Goal: Download file/media

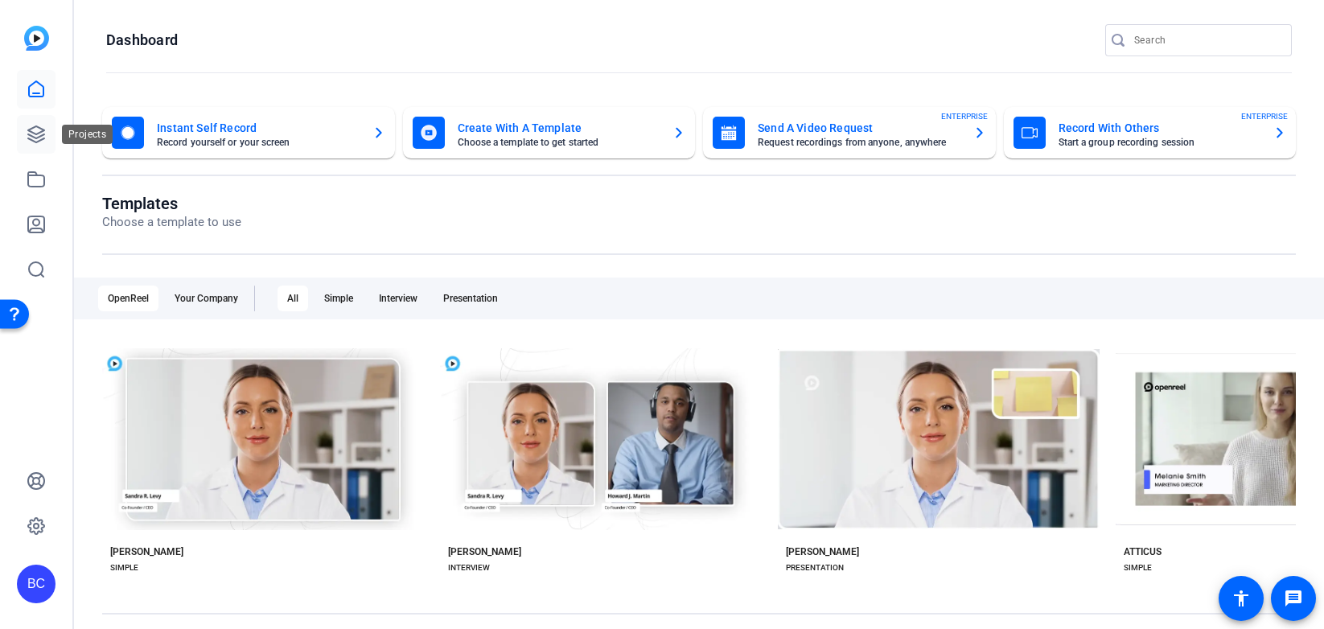
click at [41, 130] on icon at bounding box center [36, 134] width 19 height 19
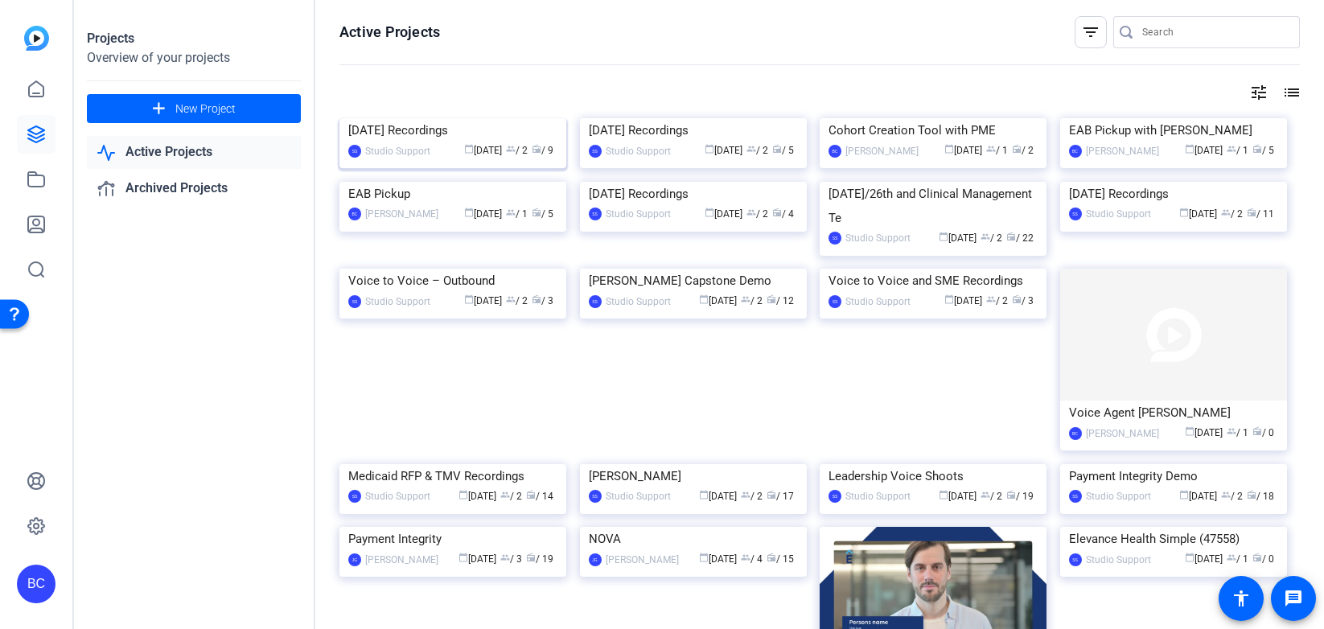
click at [422, 118] on img at bounding box center [452, 118] width 227 height 0
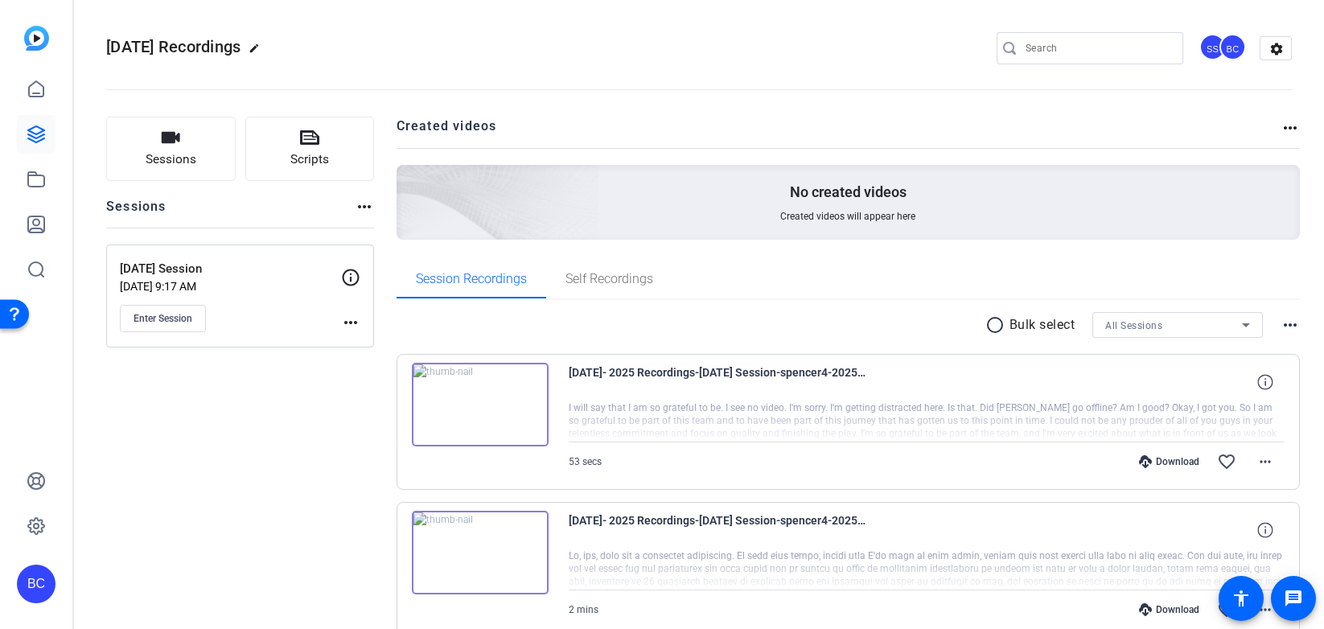
click at [480, 401] on img at bounding box center [480, 405] width 137 height 84
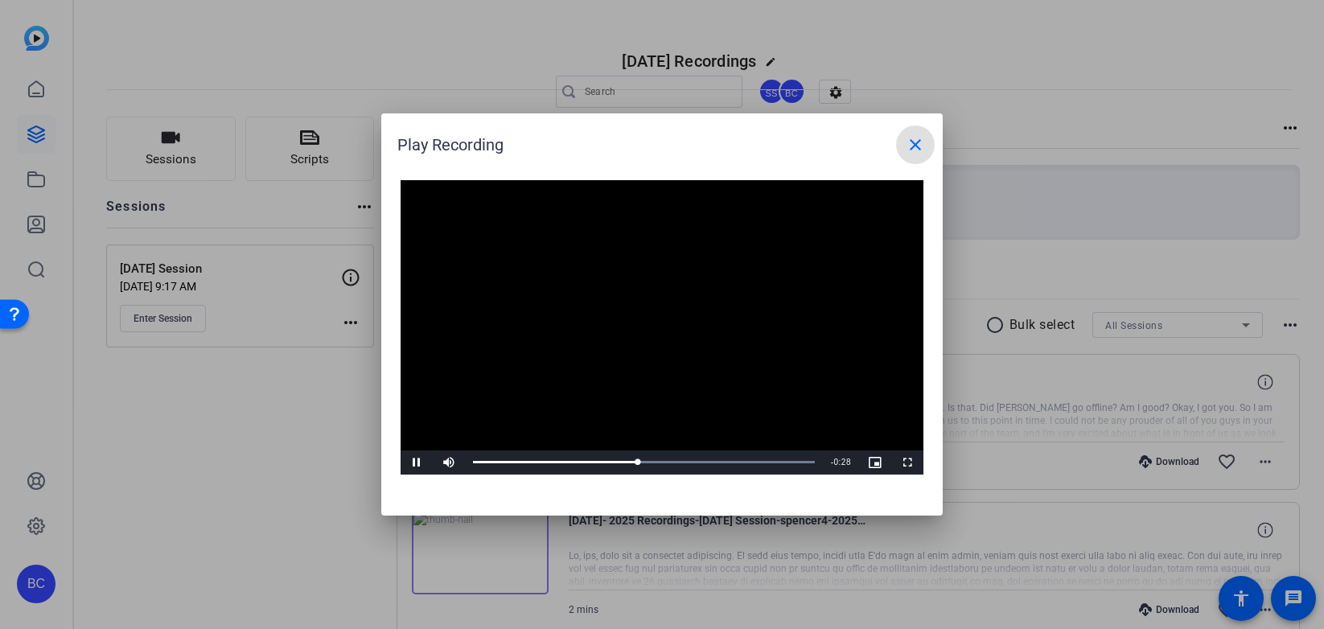
click at [916, 142] on mat-icon "close" at bounding box center [915, 144] width 19 height 19
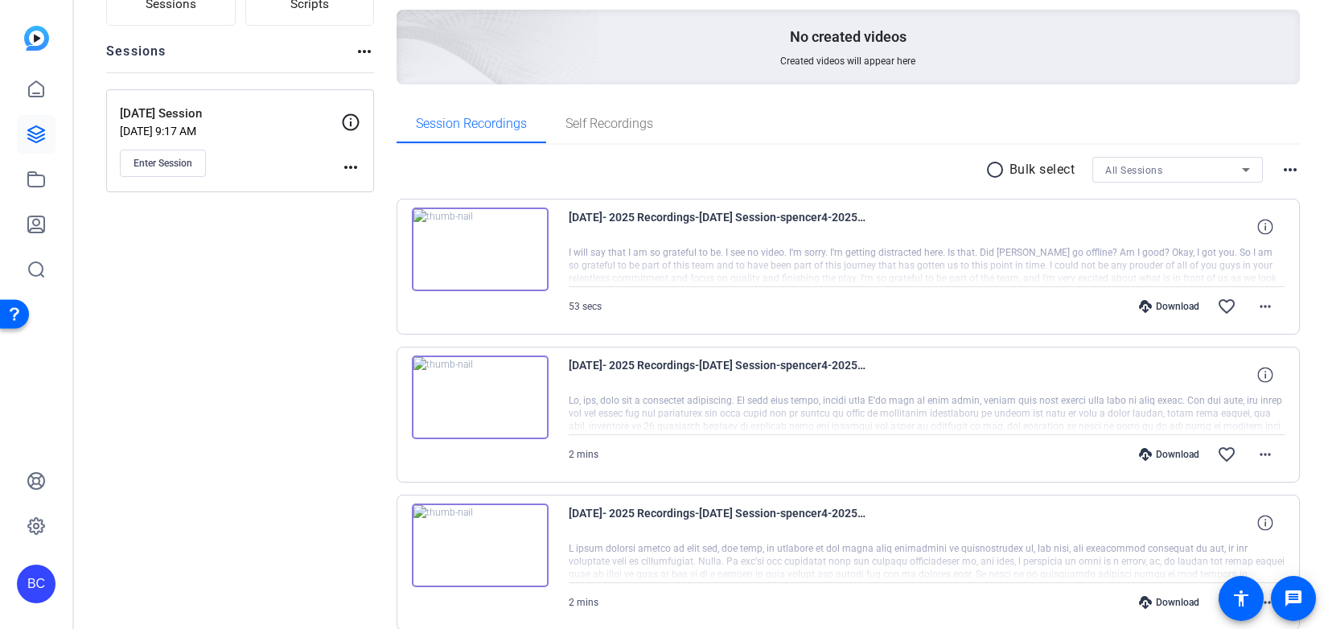
scroll to position [162, 0]
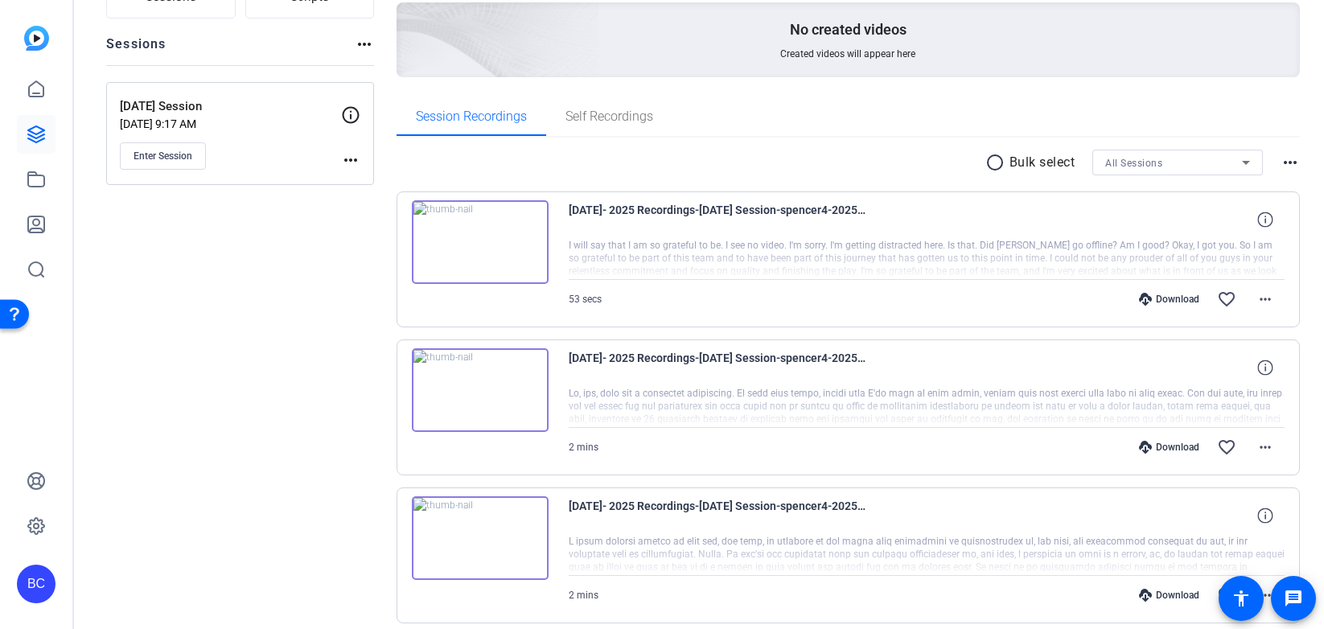
click at [480, 389] on img at bounding box center [480, 390] width 137 height 84
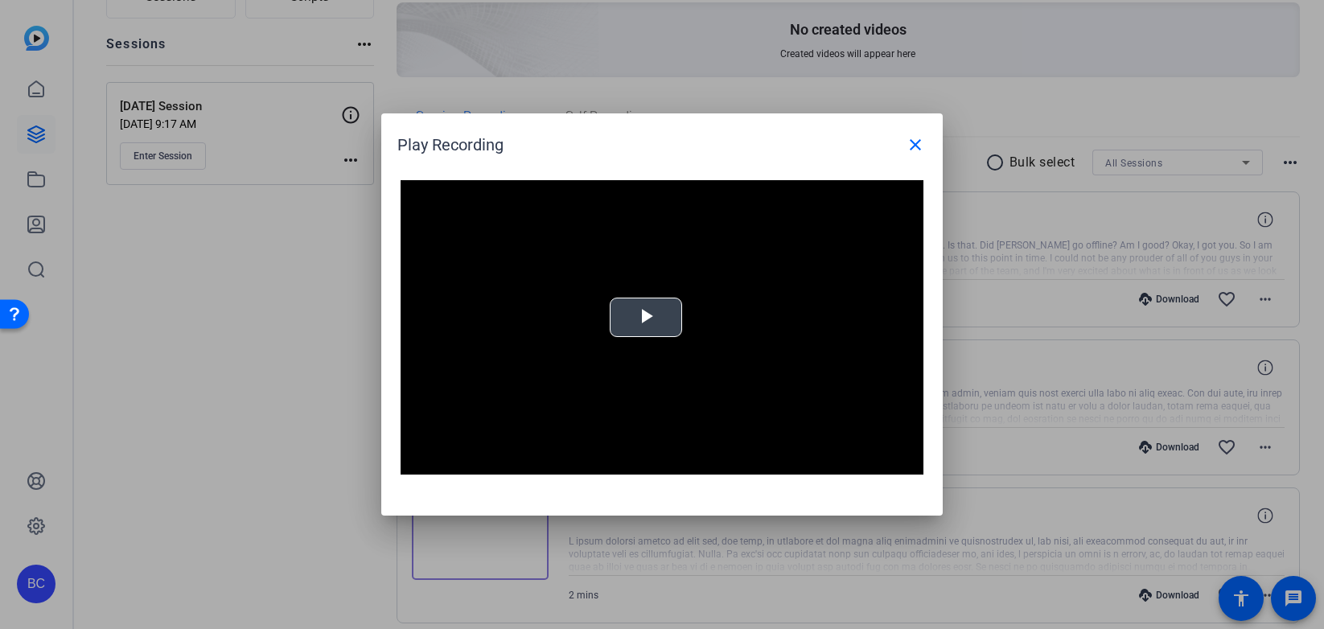
click at [643, 316] on div "Video Player is loading. Play Video Play Mute Current Time 0:00 / Duration 1:57…" at bounding box center [662, 327] width 523 height 294
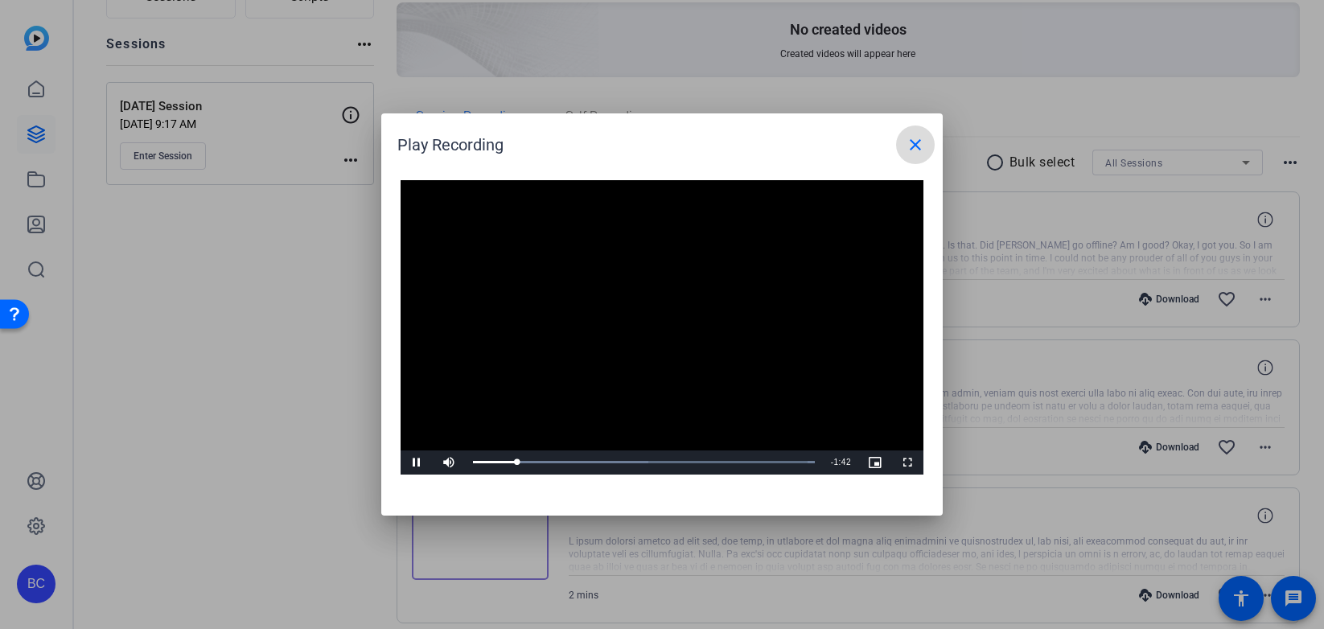
click at [913, 142] on mat-icon "close" at bounding box center [915, 144] width 19 height 19
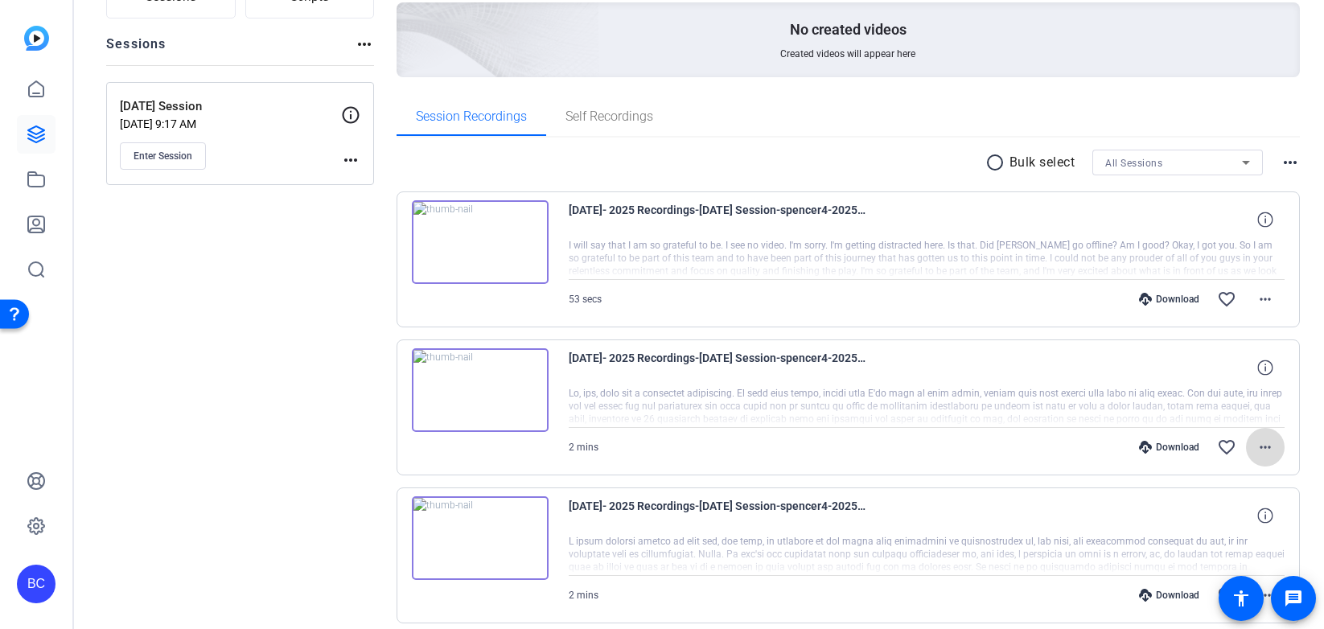
click at [1265, 444] on mat-icon "more_horiz" at bounding box center [1265, 447] width 19 height 19
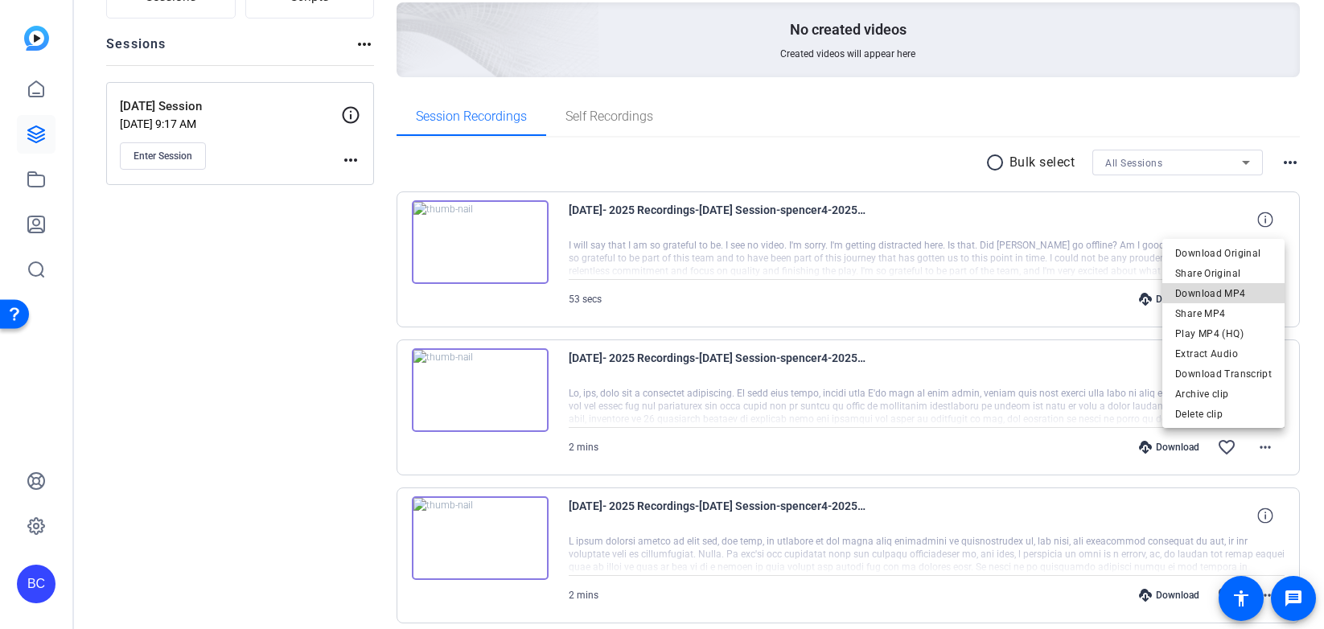
click at [1235, 291] on span "Download MP4" at bounding box center [1223, 293] width 97 height 19
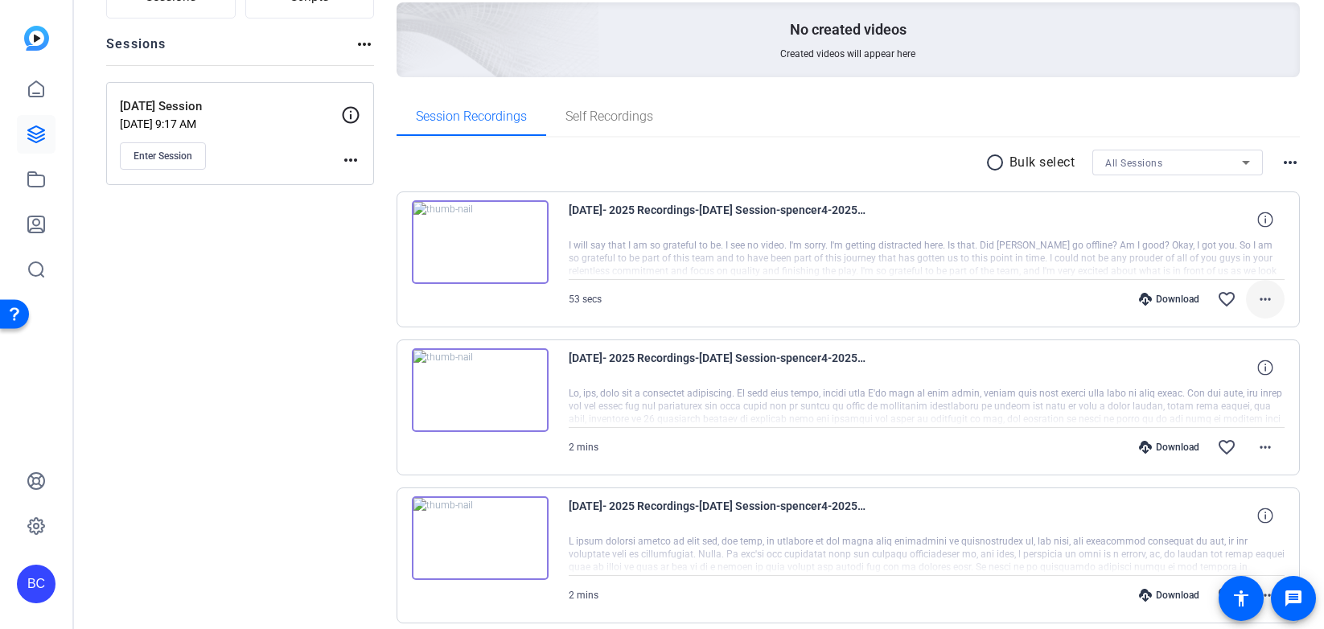
click at [1264, 299] on mat-icon "more_horiz" at bounding box center [1265, 299] width 19 height 19
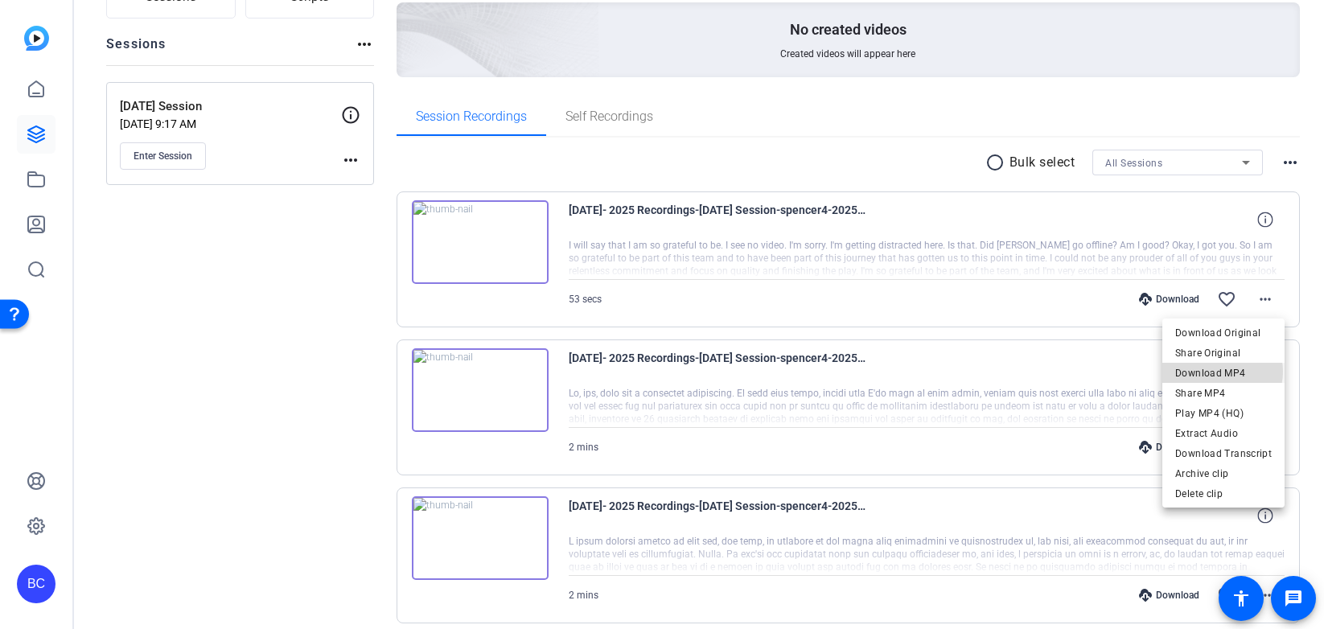
click at [1220, 372] on span "Download MP4" at bounding box center [1223, 373] width 97 height 19
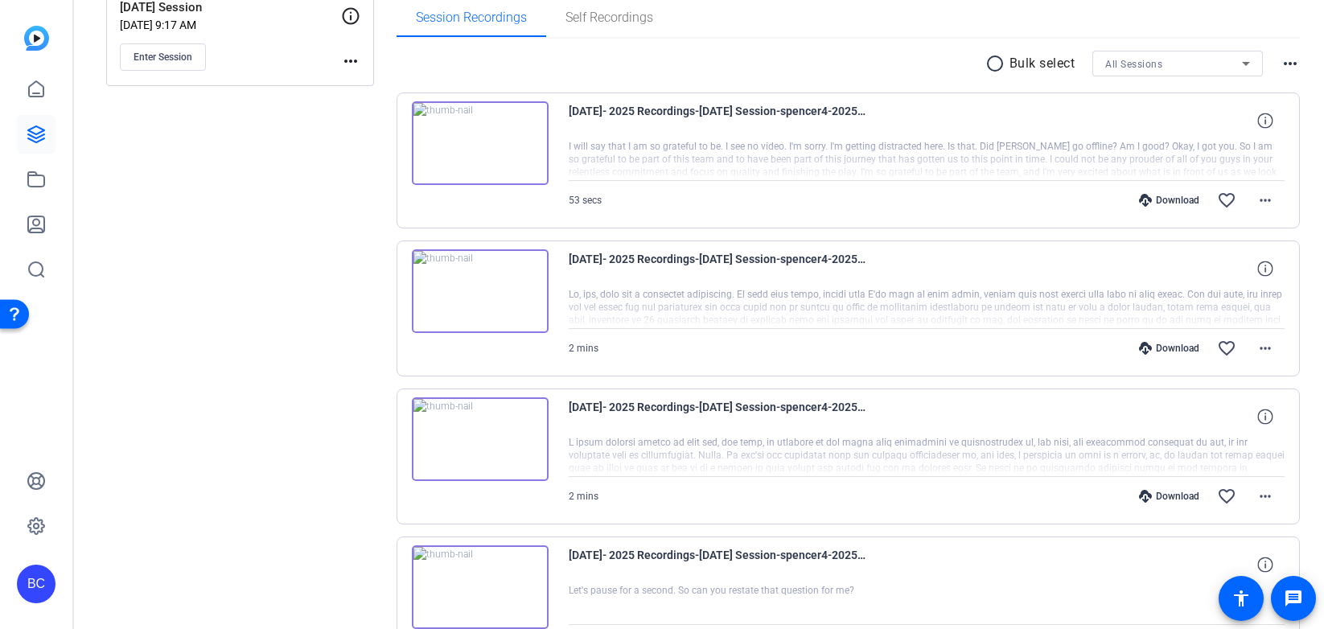
scroll to position [264, 0]
click at [1266, 494] on mat-icon "more_horiz" at bounding box center [1265, 493] width 19 height 19
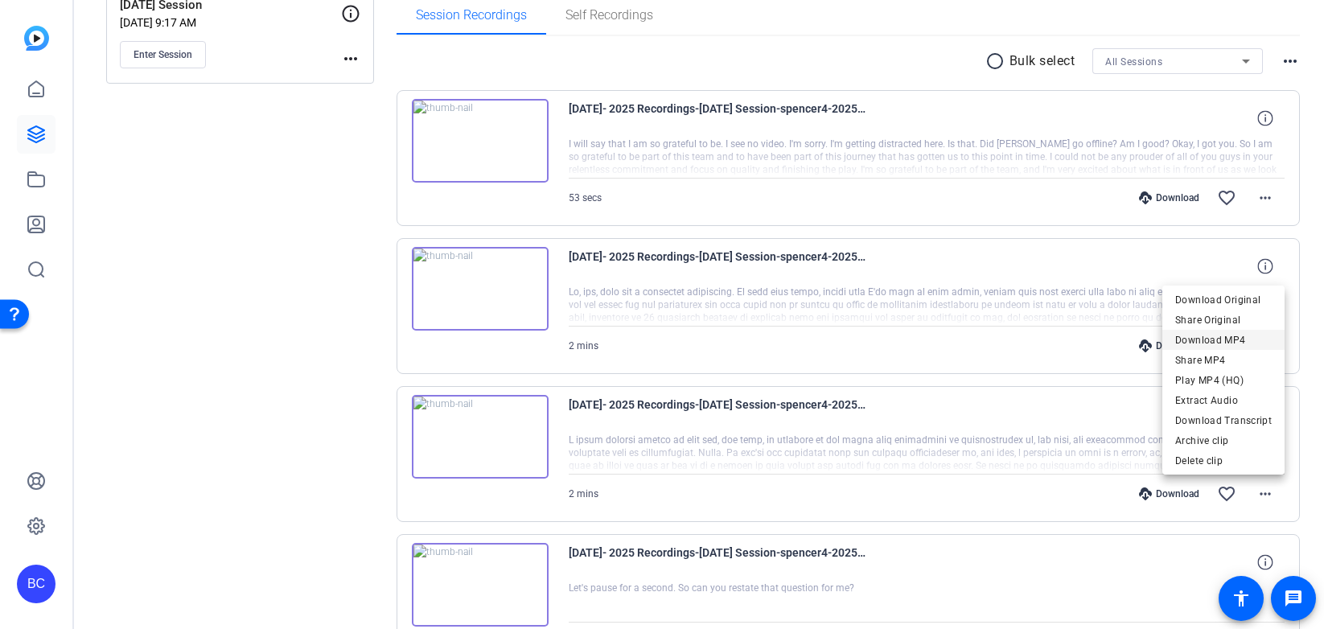
click at [1212, 339] on span "Download MP4" at bounding box center [1223, 340] width 97 height 19
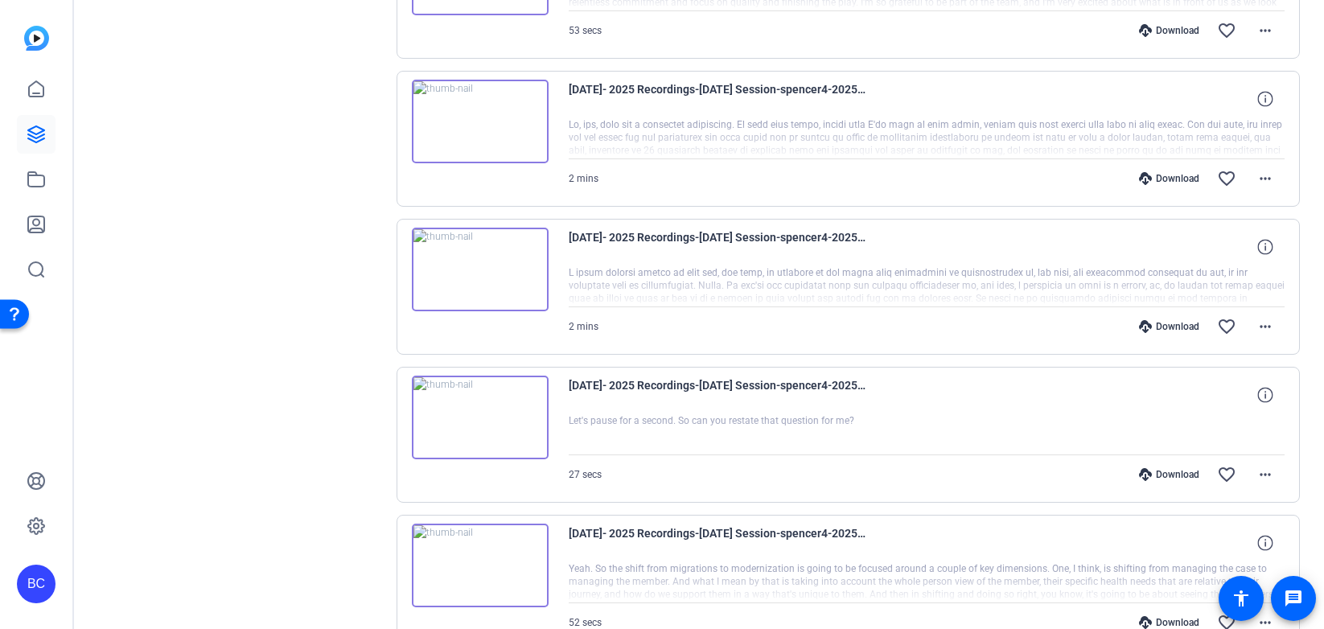
scroll to position [434, 0]
click at [1262, 472] on mat-icon "more_horiz" at bounding box center [1265, 472] width 19 height 19
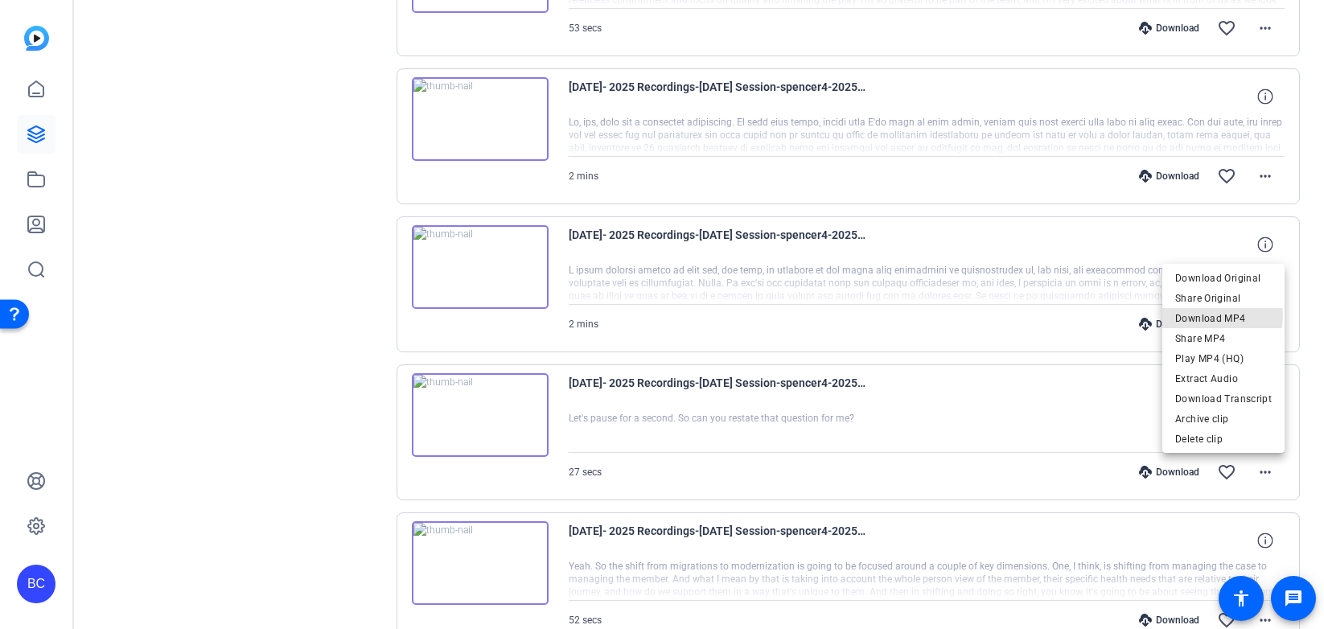
click at [1209, 315] on span "Download MP4" at bounding box center [1223, 318] width 97 height 19
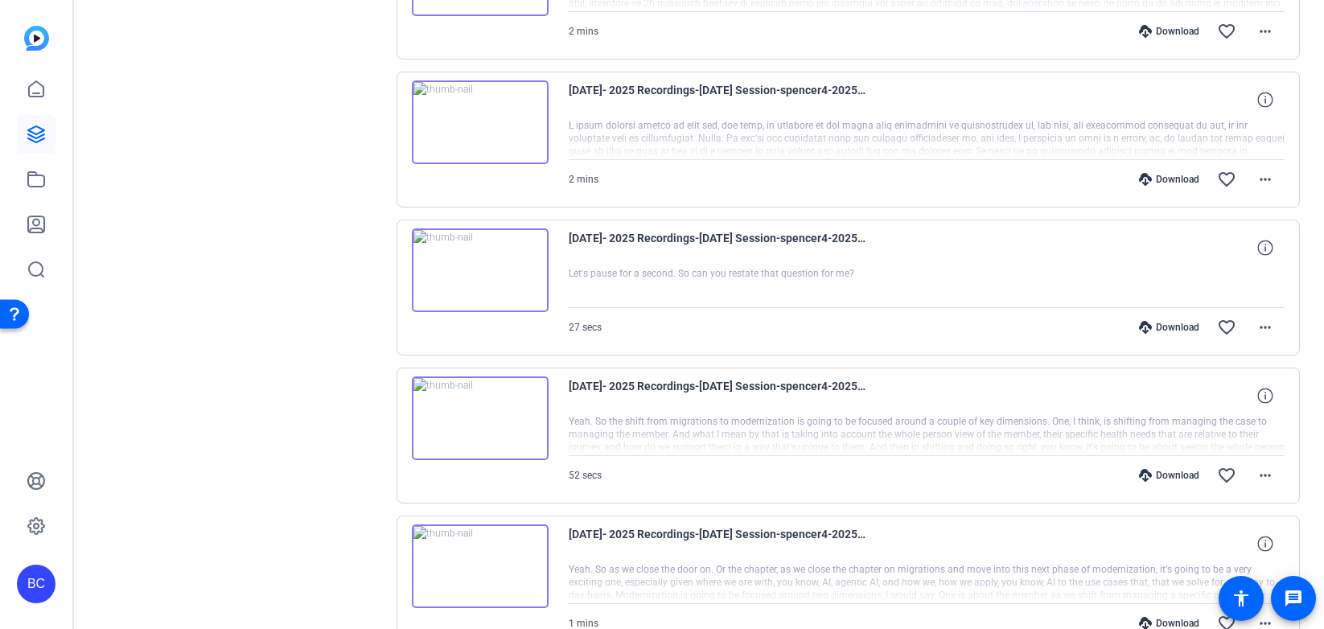
scroll to position [582, 0]
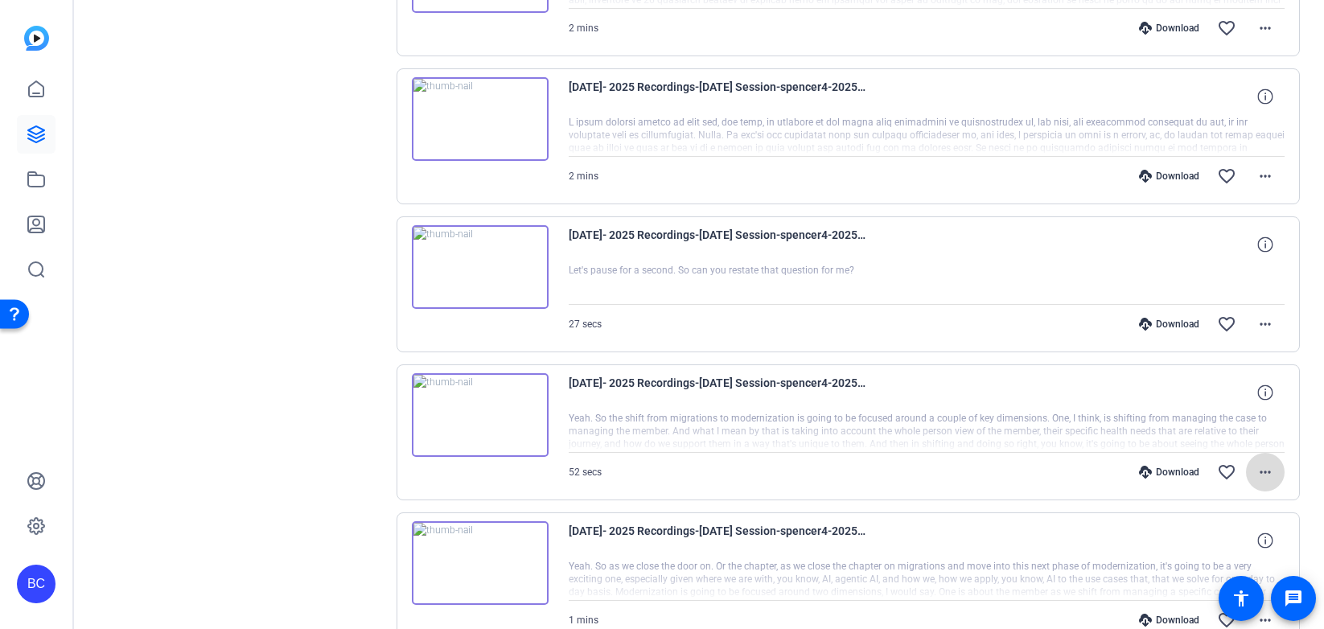
click at [1267, 470] on mat-icon "more_horiz" at bounding box center [1265, 472] width 19 height 19
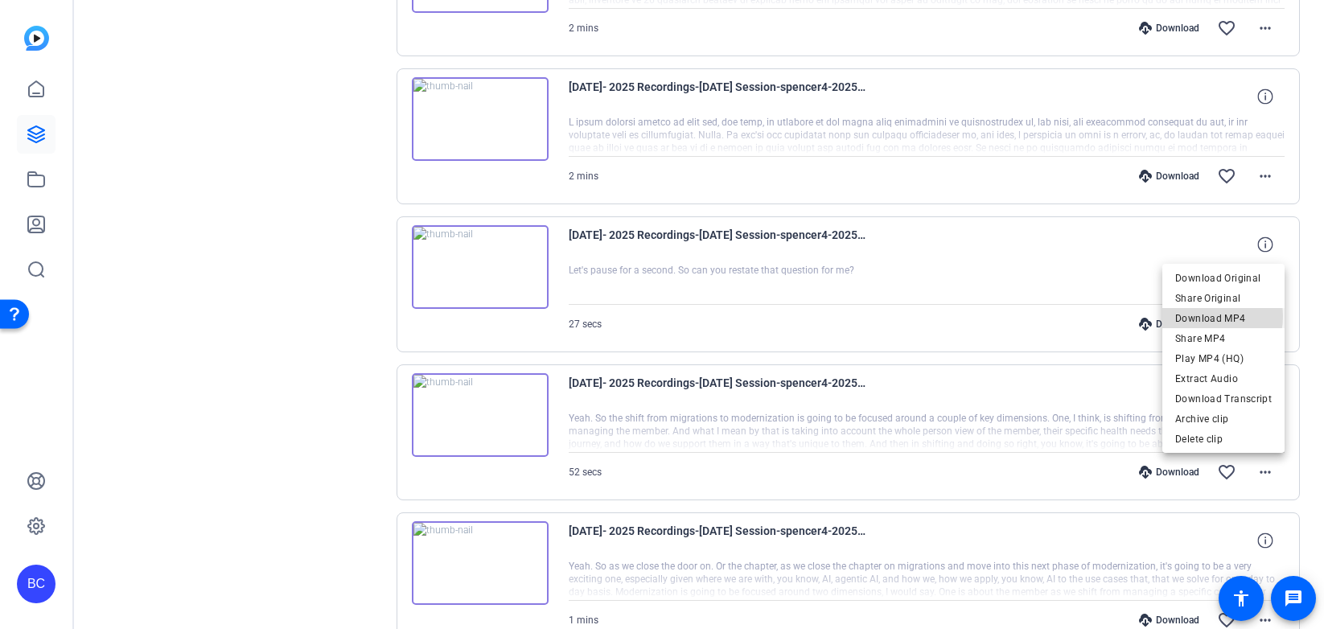
click at [1207, 315] on span "Download MP4" at bounding box center [1223, 318] width 97 height 19
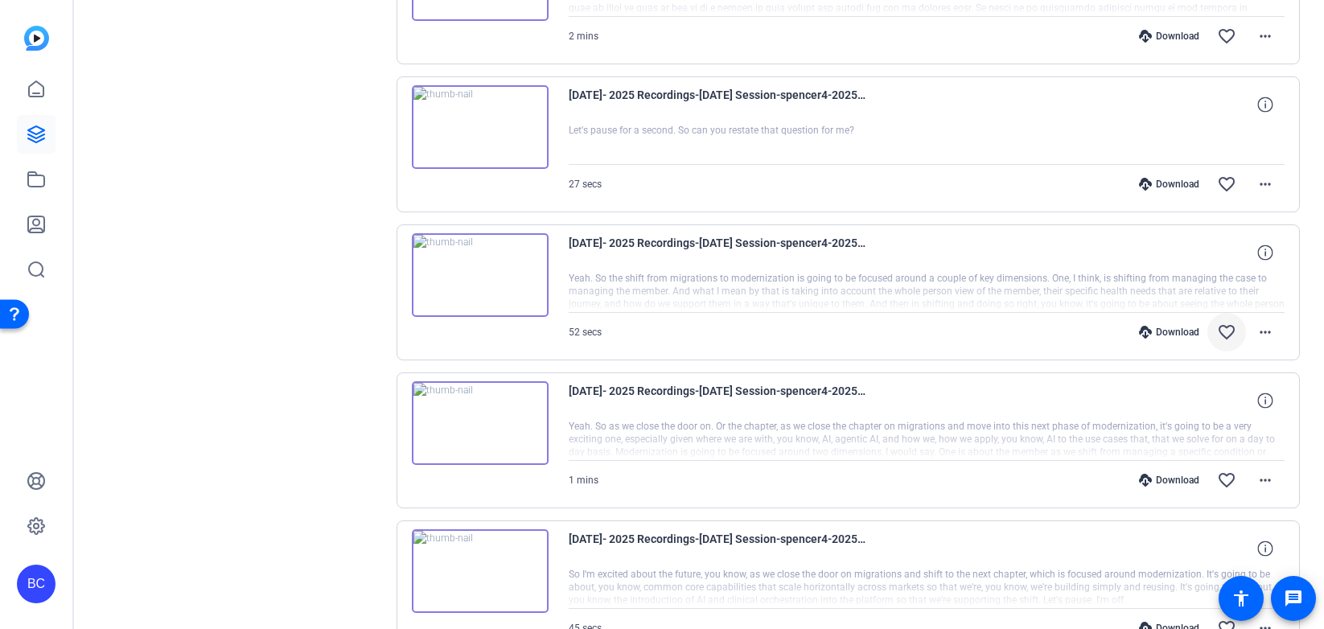
scroll to position [744, 0]
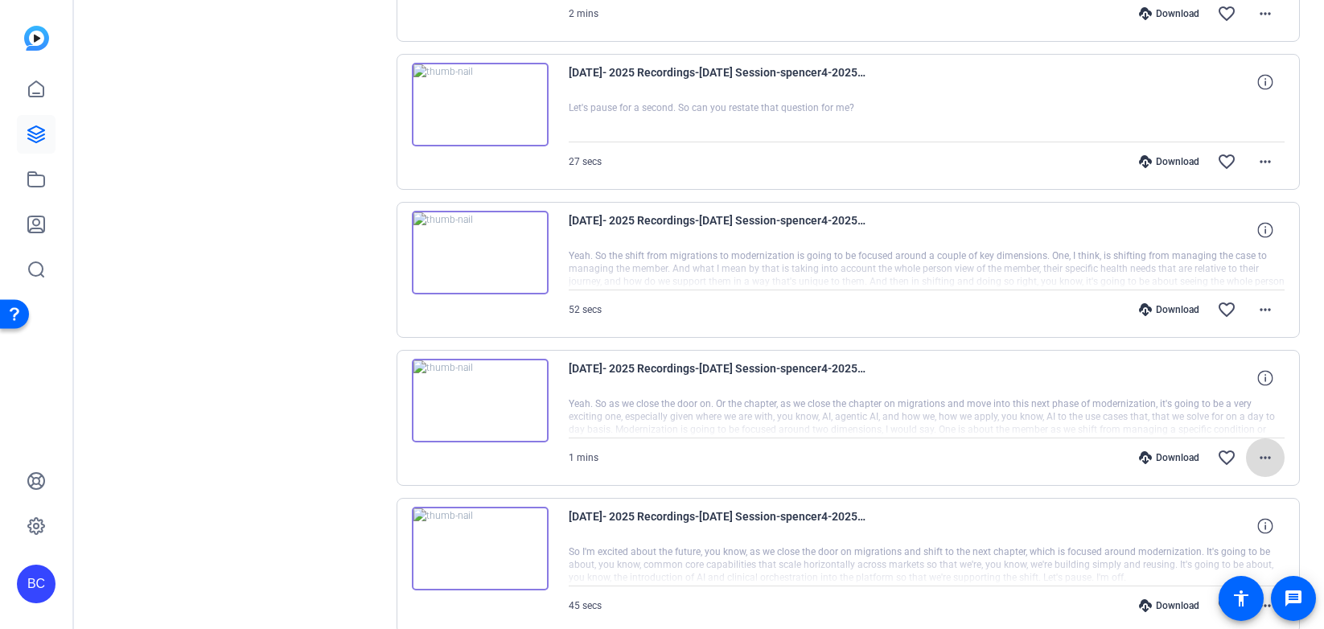
click at [1264, 458] on mat-icon "more_horiz" at bounding box center [1265, 457] width 19 height 19
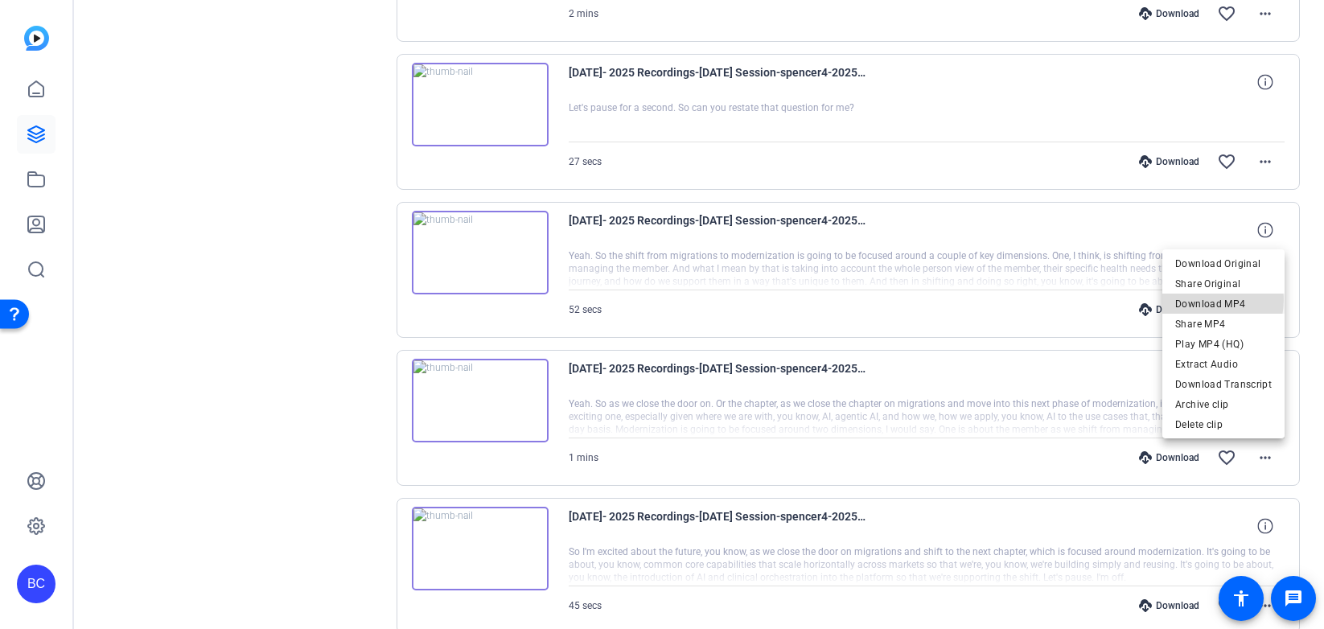
click at [1196, 299] on span "Download MP4" at bounding box center [1223, 303] width 97 height 19
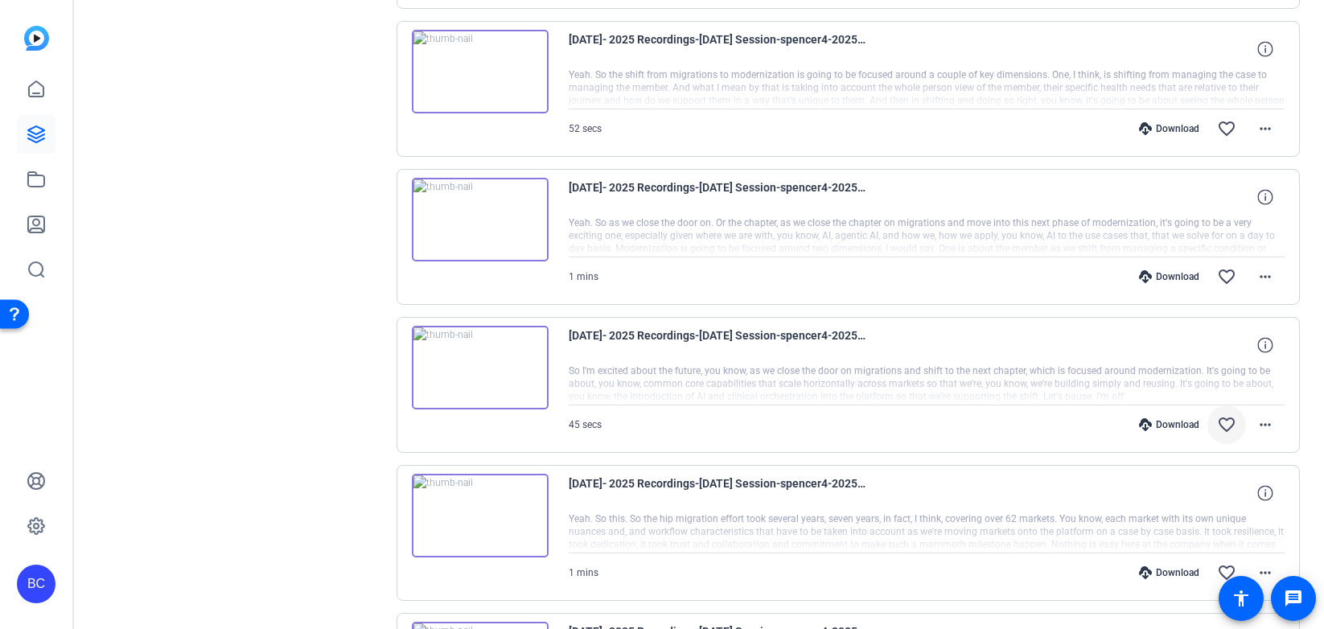
scroll to position [927, 0]
click at [1266, 418] on mat-icon "more_horiz" at bounding box center [1265, 422] width 19 height 19
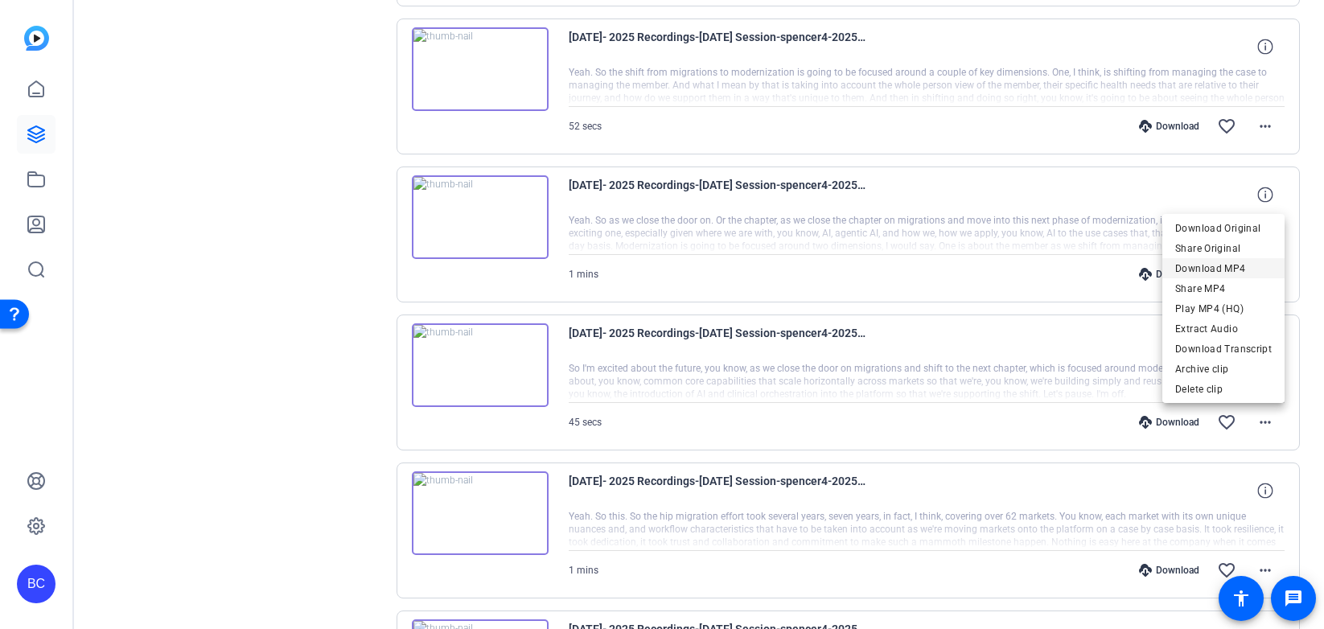
click at [1198, 268] on span "Download MP4" at bounding box center [1223, 268] width 97 height 19
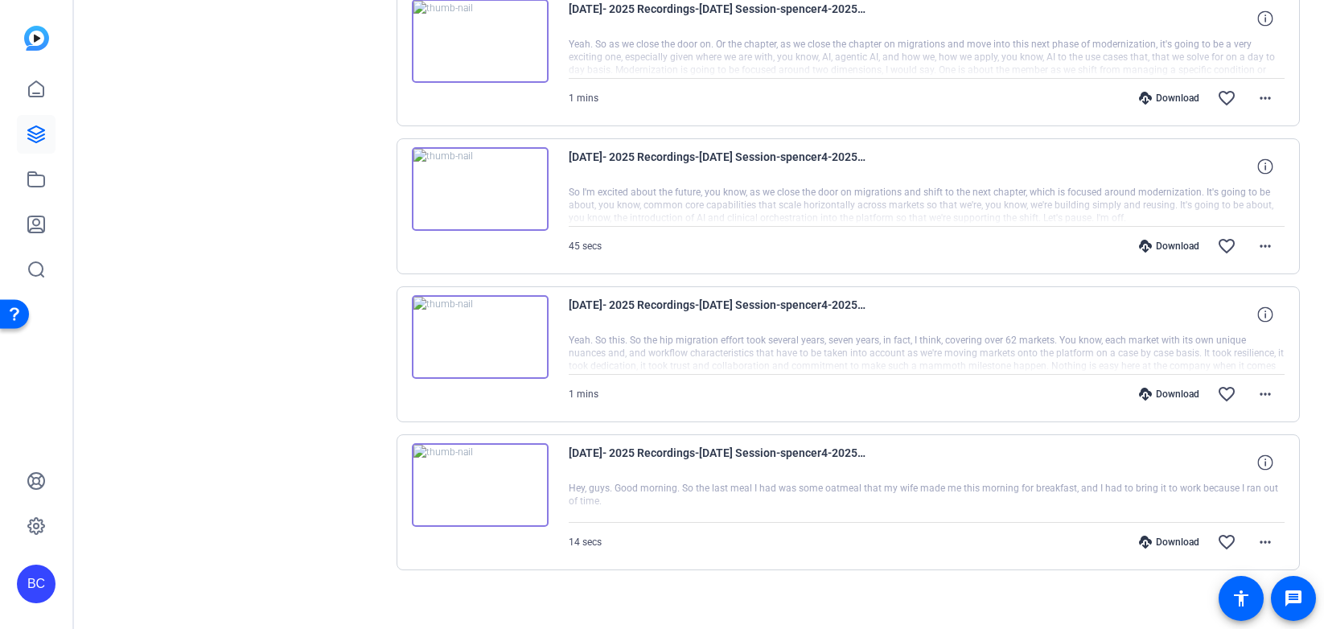
scroll to position [1116, 0]
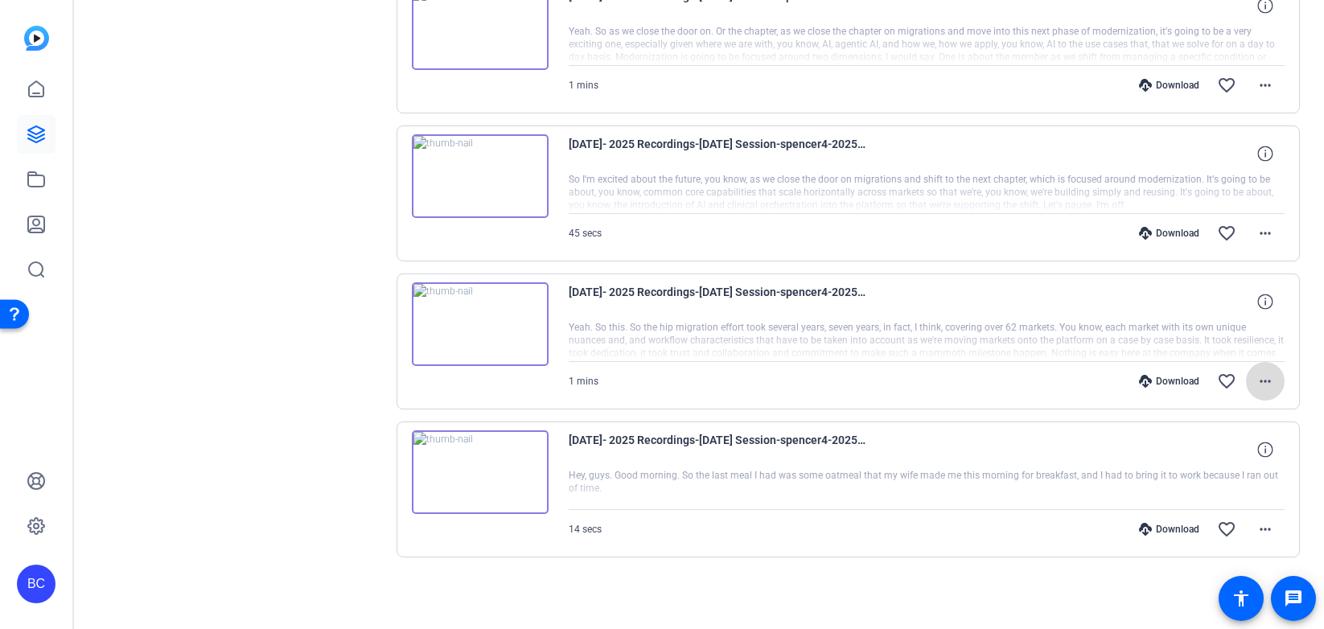
click at [1267, 380] on mat-icon "more_horiz" at bounding box center [1265, 381] width 19 height 19
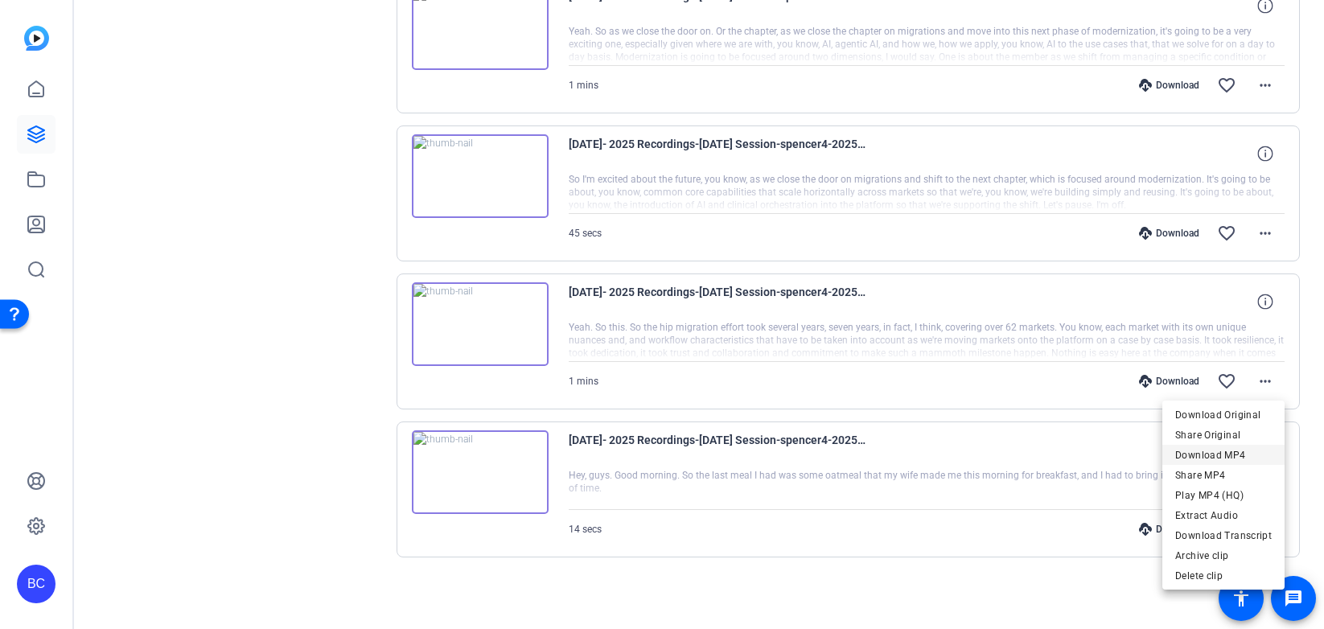
click at [1231, 450] on span "Download MP4" at bounding box center [1223, 455] width 97 height 19
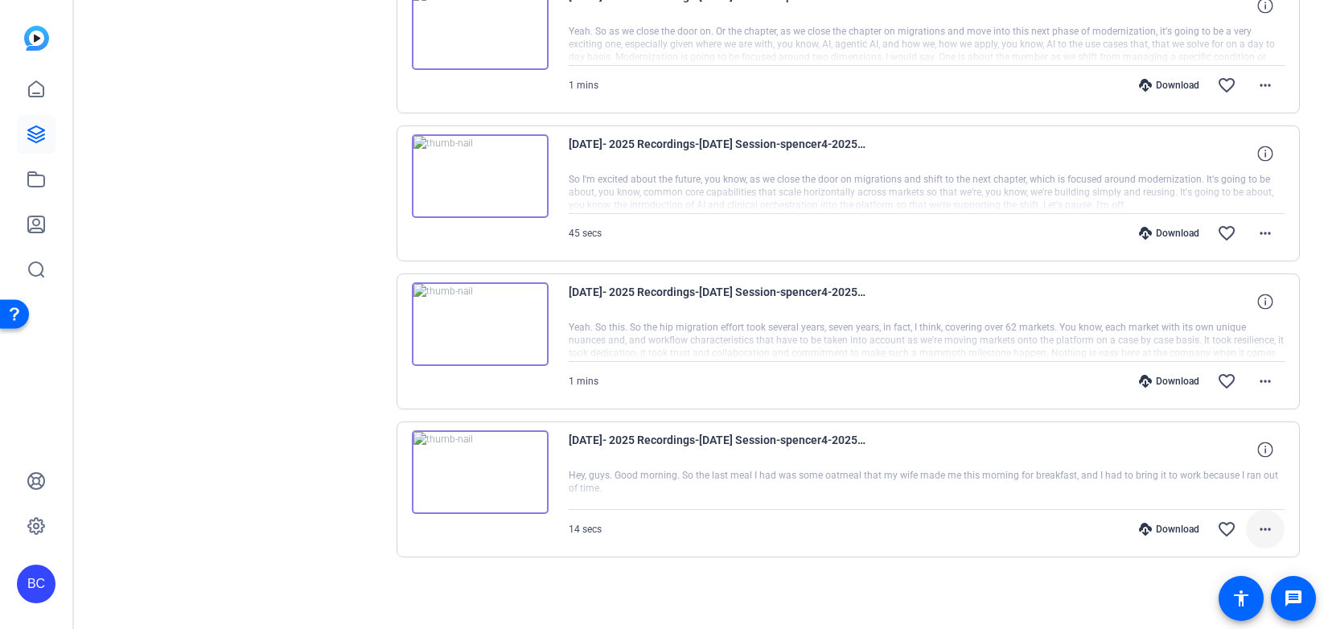
click at [1268, 528] on mat-icon "more_horiz" at bounding box center [1265, 529] width 19 height 19
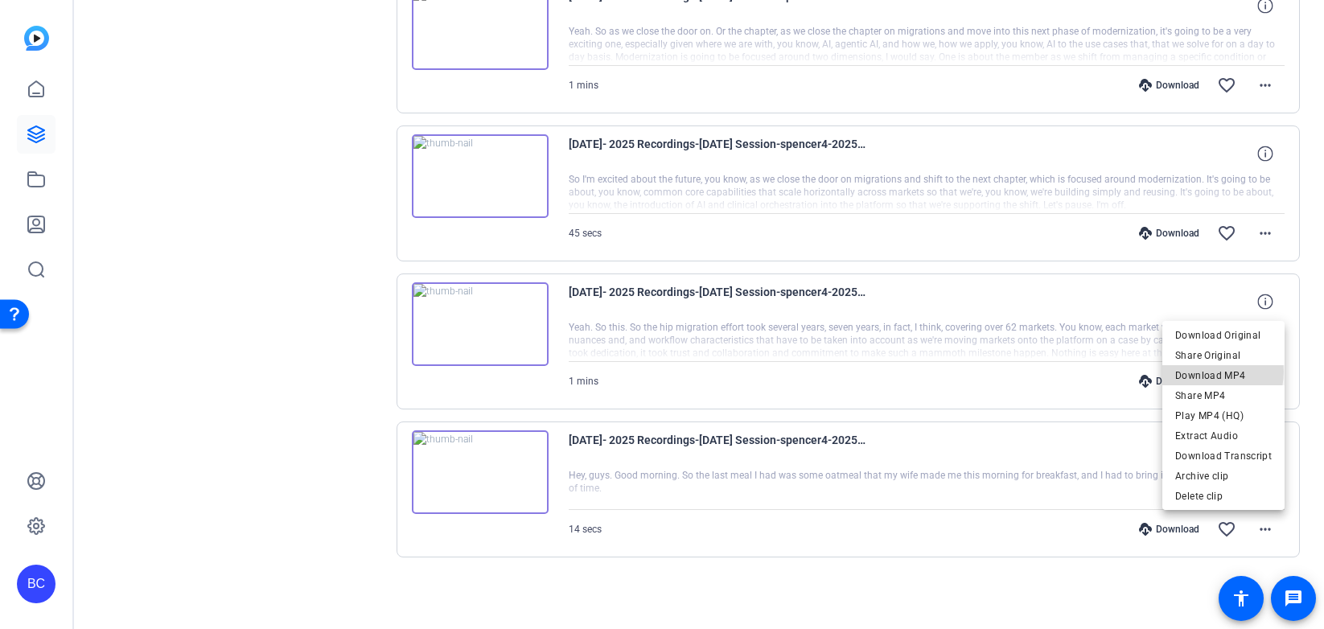
click at [1215, 372] on span "Download MP4" at bounding box center [1223, 375] width 97 height 19
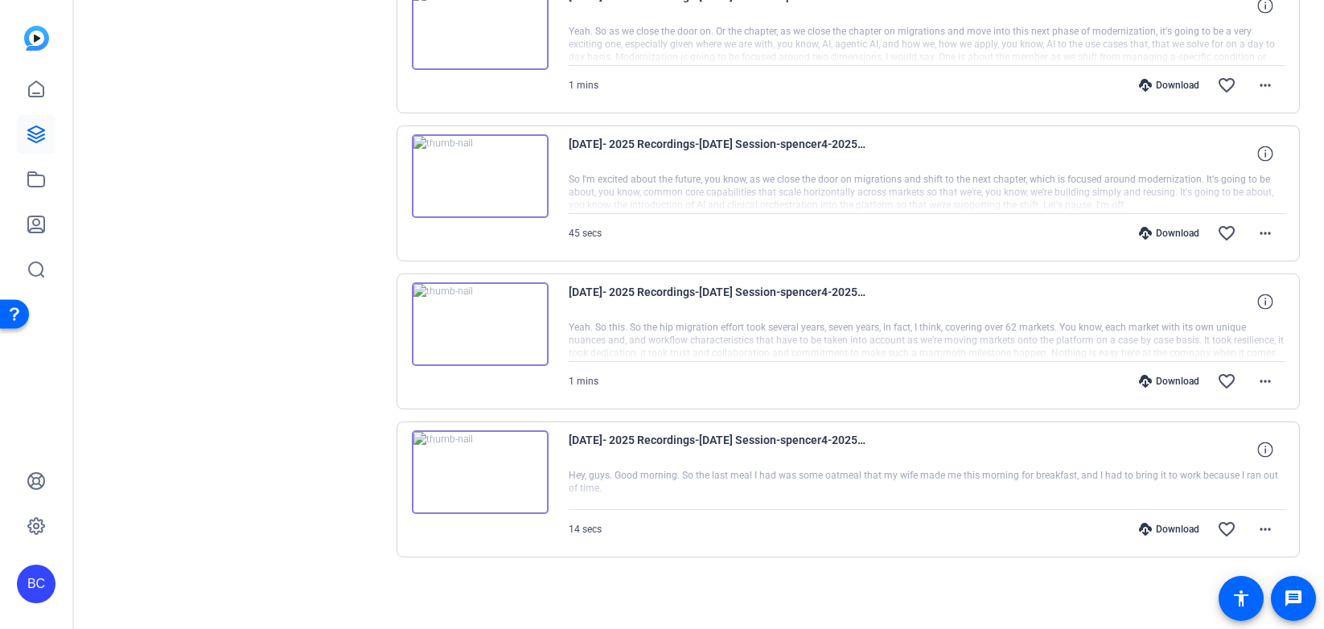
click at [481, 467] on img at bounding box center [480, 472] width 137 height 84
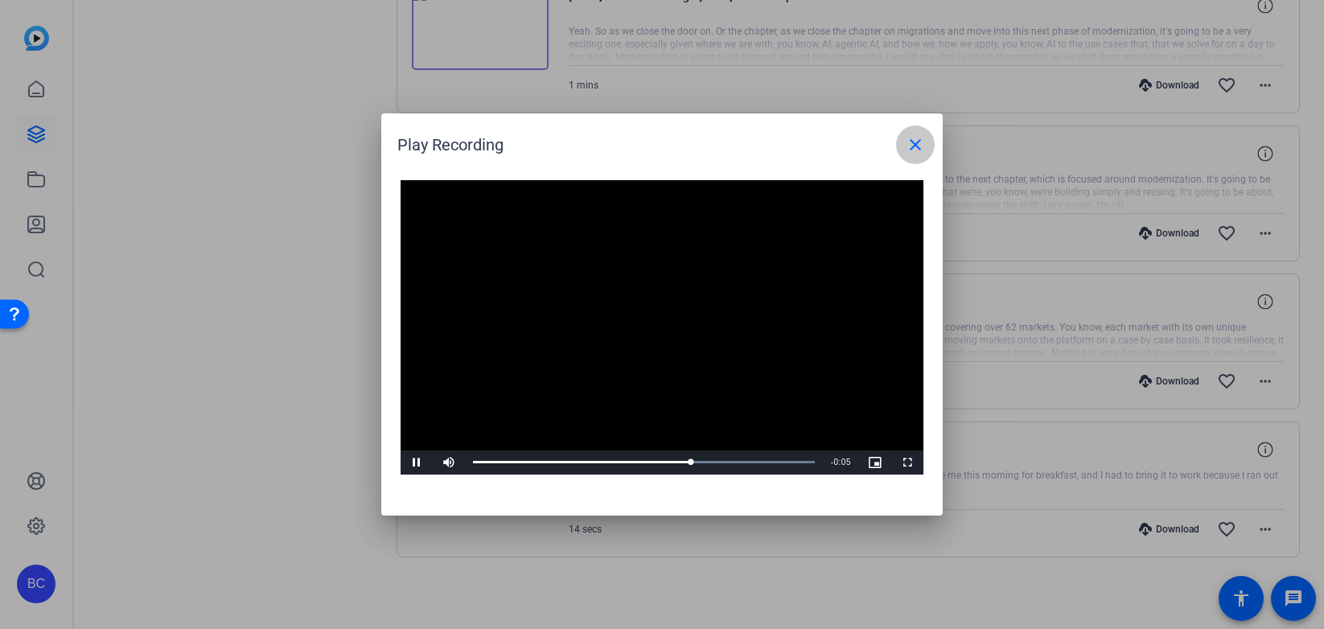
click at [918, 142] on mat-icon "close" at bounding box center [915, 144] width 19 height 19
